Goal: Navigation & Orientation: Find specific page/section

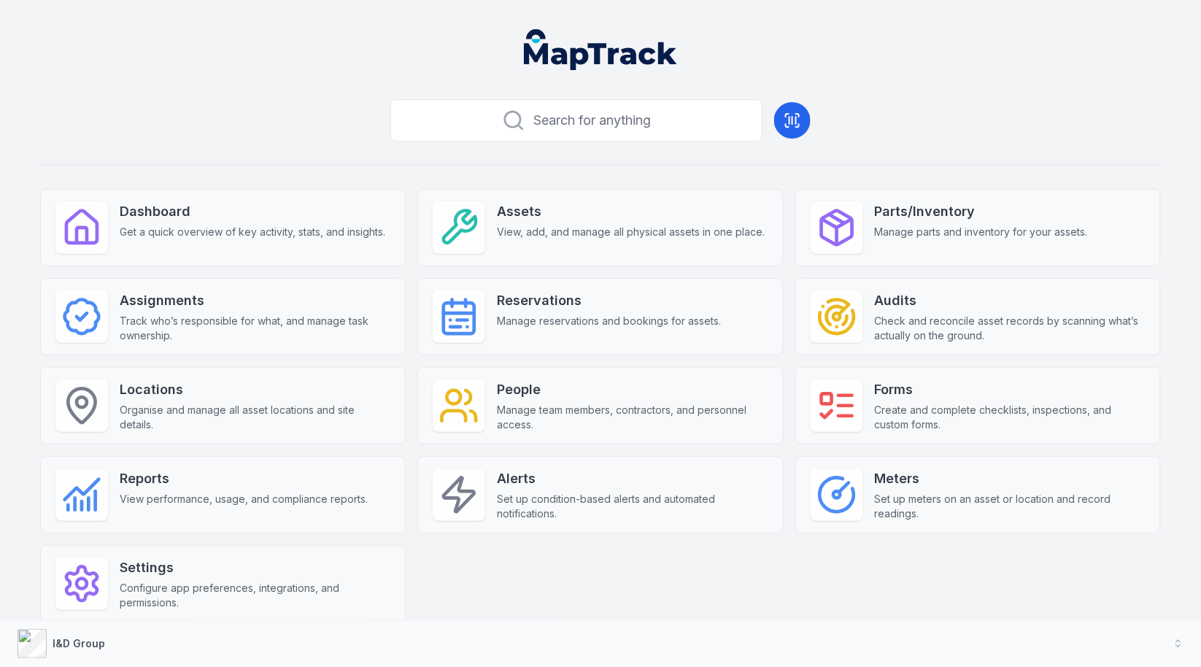
click at [289, 155] on div "Search for anything Dashboard Get a quick overview of key activity, stats, and …" at bounding box center [600, 381] width 1121 height 576
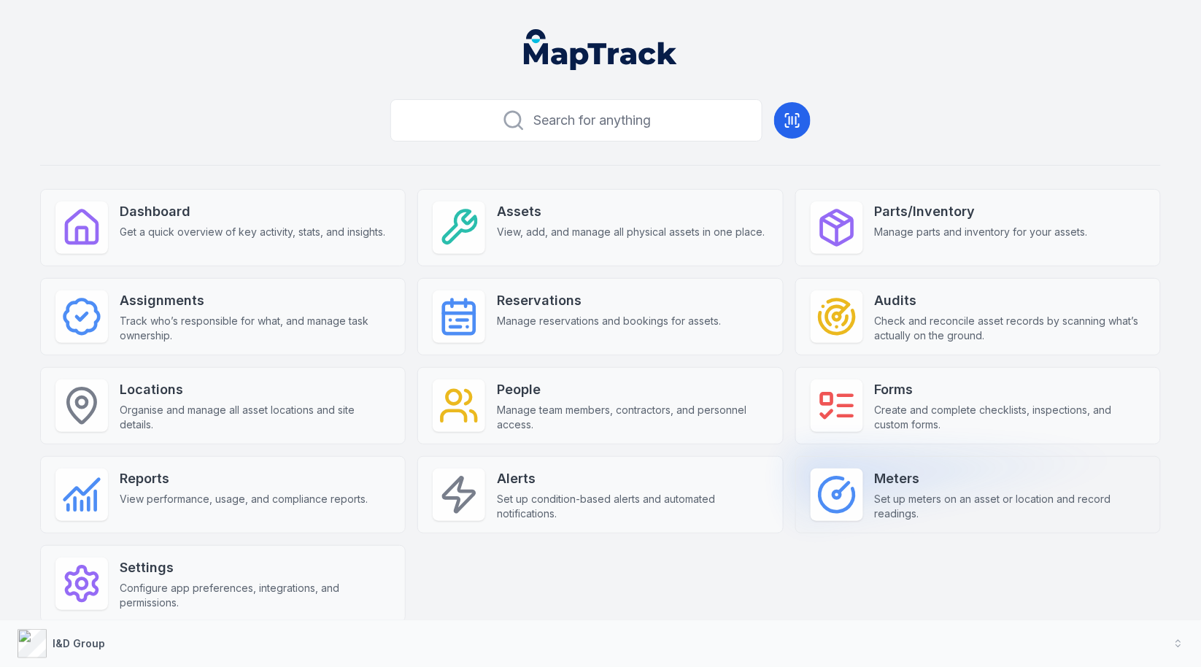
click at [888, 464] on div "Meters Set up meters on an asset or location and record readings." at bounding box center [979, 494] width 366 height 77
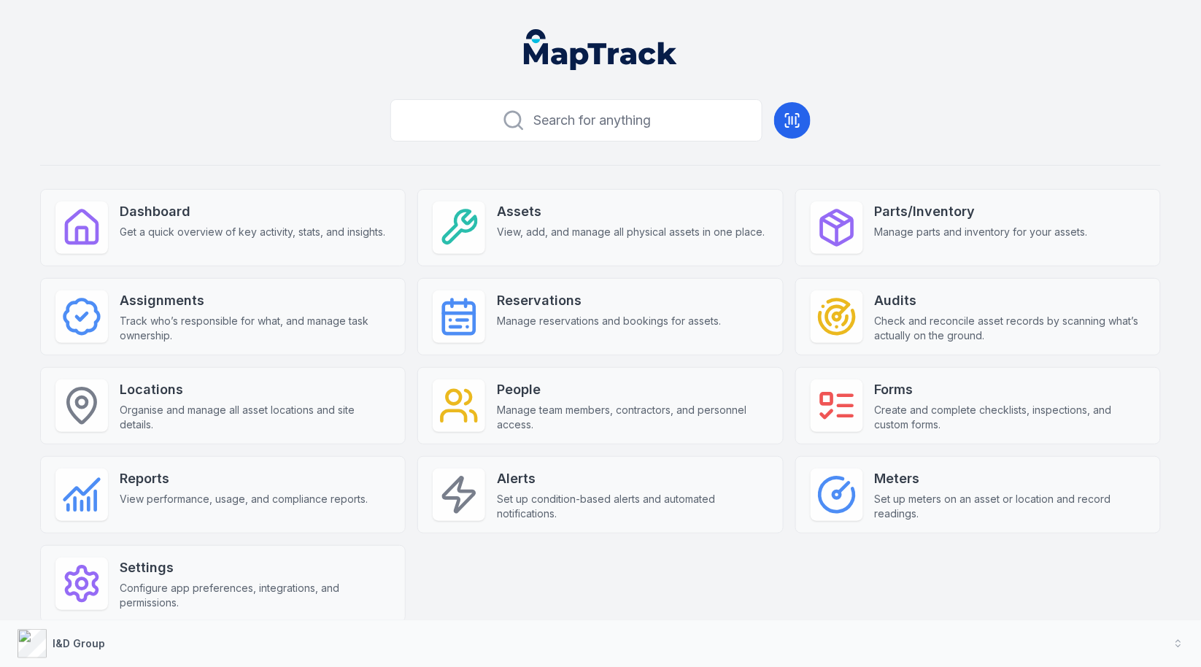
click at [944, 126] on div "Search for anything Dashboard Get a quick overview of key activity, stats, and …" at bounding box center [600, 381] width 1121 height 576
click at [338, 634] on button "I&D Group" at bounding box center [600, 643] width 1201 height 47
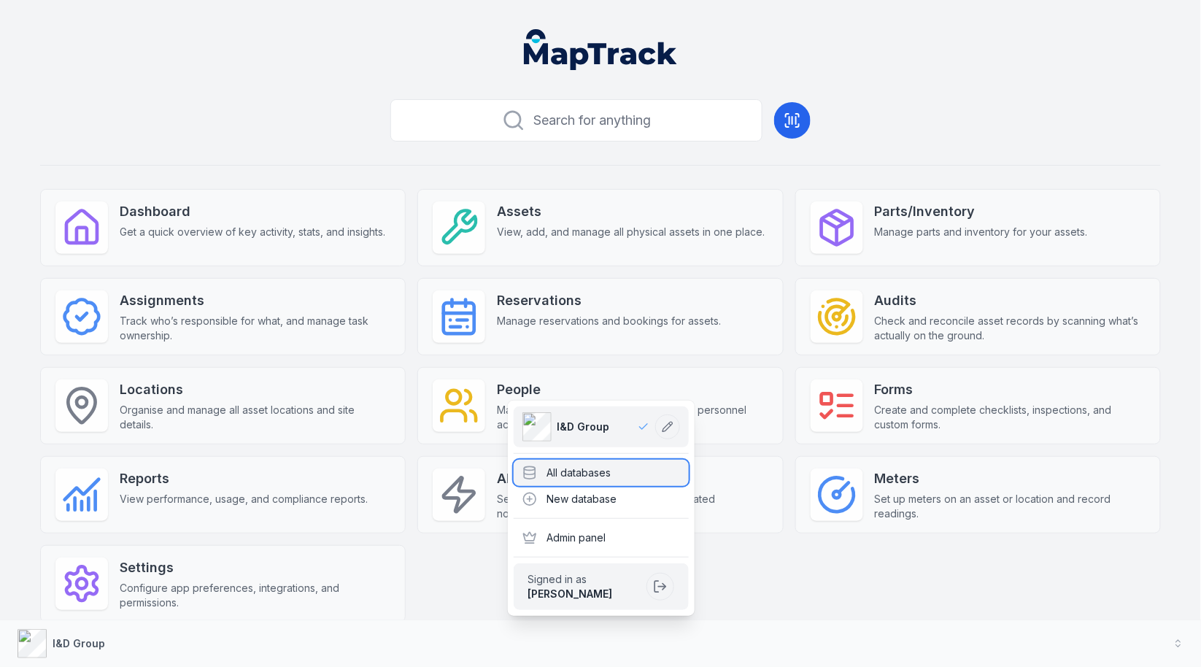
click at [549, 477] on div "All databases" at bounding box center [601, 473] width 175 height 26
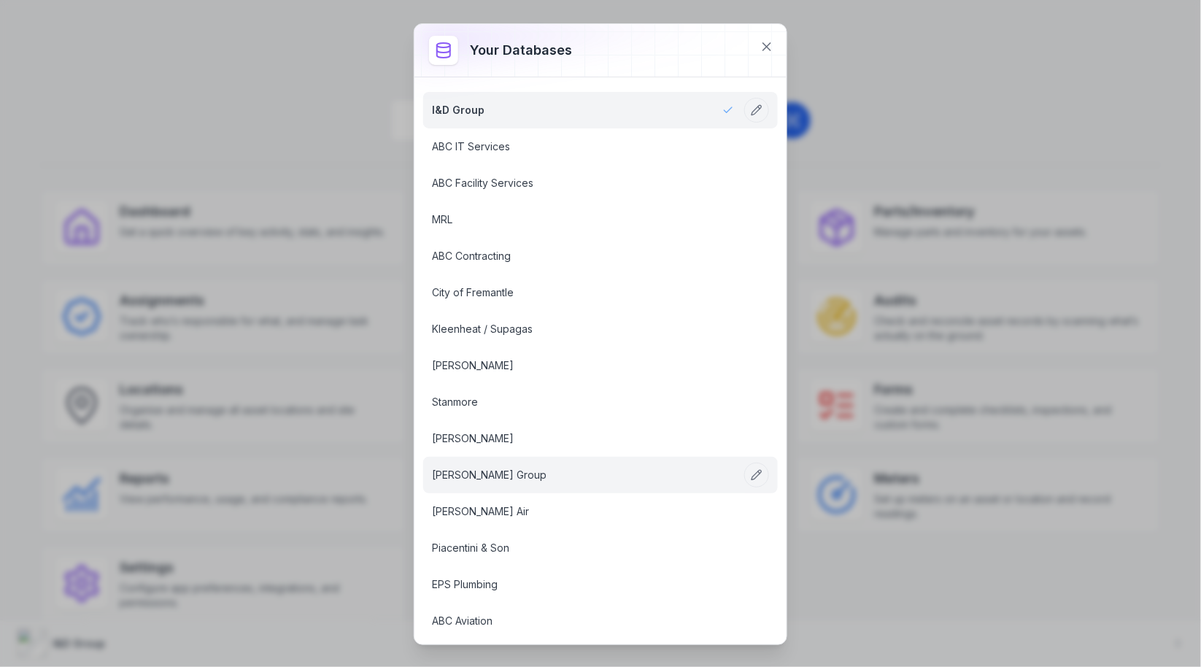
click at [545, 468] on link "[PERSON_NAME] Group" at bounding box center [583, 475] width 302 height 15
